Goal: Task Accomplishment & Management: Use online tool/utility

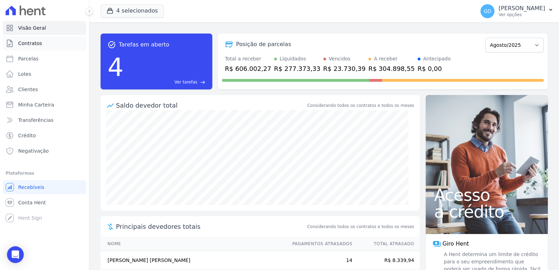
click at [36, 49] on link "Contratos" at bounding box center [44, 43] width 83 height 14
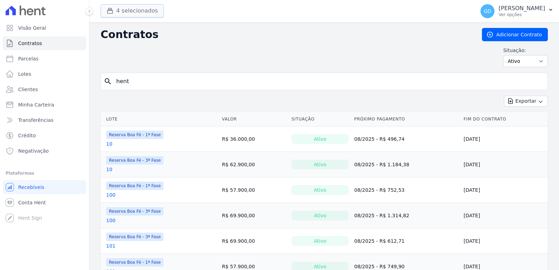
click at [159, 10] on button "4 selecionados" at bounding box center [132, 10] width 63 height 13
click at [147, 8] on button "4 selecionados" at bounding box center [132, 10] width 63 height 13
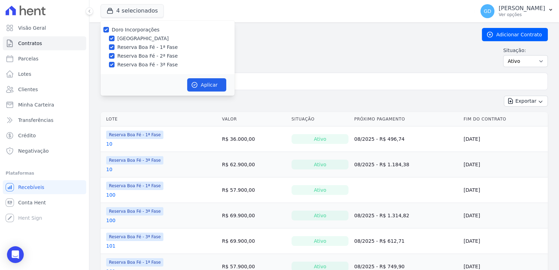
click at [146, 29] on label "Doro Incorporações" at bounding box center [136, 30] width 48 height 6
click at [109, 29] on input "Doro Incorporações" at bounding box center [106, 30] width 6 height 6
checkbox input "false"
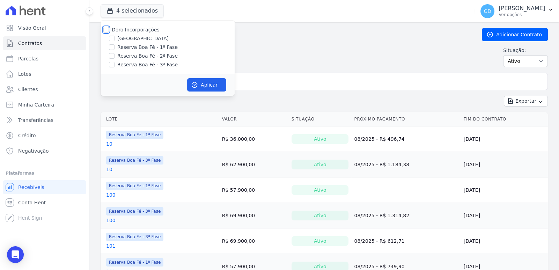
checkbox input "false"
click at [166, 59] on label "Reserva Boa Fé - 2ª Fase" at bounding box center [147, 55] width 60 height 7
click at [115, 59] on input "Reserva Boa Fé - 2ª Fase" at bounding box center [112, 56] width 6 height 6
checkbox input "true"
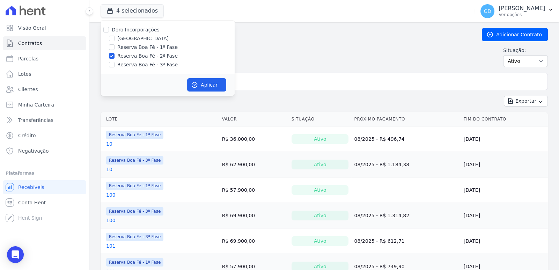
click at [183, 80] on div "Aplicar" at bounding box center [168, 85] width 134 height 22
click at [202, 93] on div "Aplicar" at bounding box center [168, 85] width 134 height 22
click at [205, 85] on button "Aplicar" at bounding box center [206, 84] width 39 height 13
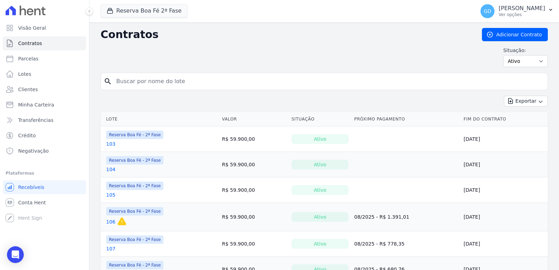
click at [290, 86] on input "search" at bounding box center [328, 81] width 433 height 14
type input "119"
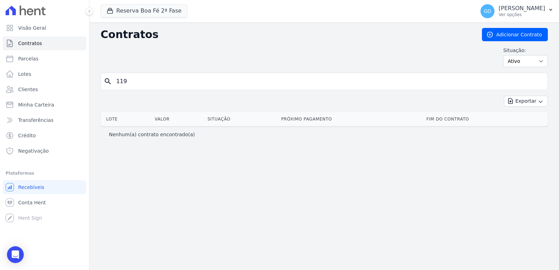
click at [281, 83] on input "119" at bounding box center [328, 81] width 433 height 14
click at [527, 60] on select "Ativo Todos Pausado Distratado Rascunho Expirado Encerrado" at bounding box center [525, 61] width 45 height 12
select select "all"
click at [506, 55] on select "Ativo Todos Pausado Distratado Rascunho Expirado Encerrado" at bounding box center [525, 61] width 45 height 12
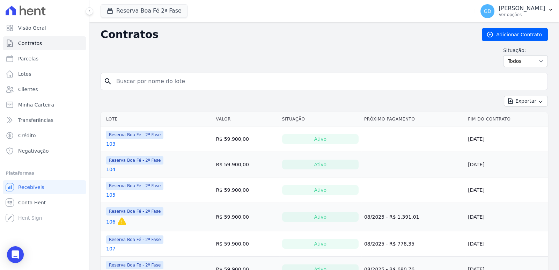
drag, startPoint x: 0, startPoint y: 0, endPoint x: 203, endPoint y: 84, distance: 219.2
click at [203, 83] on input "search" at bounding box center [328, 81] width 433 height 14
type input "119"
